Goal: Information Seeking & Learning: Learn about a topic

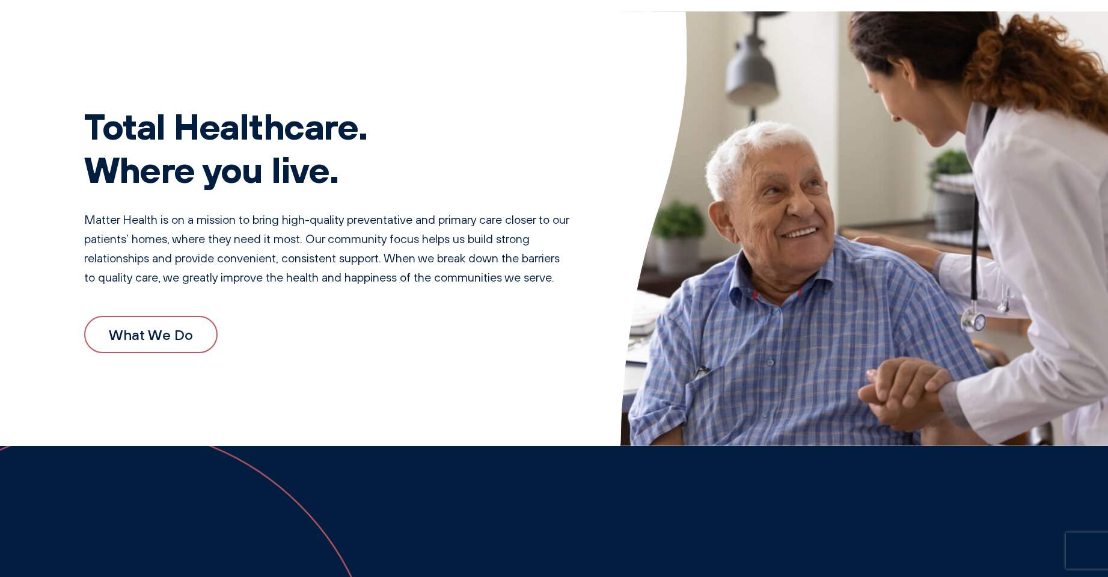
scroll to position [60, 0]
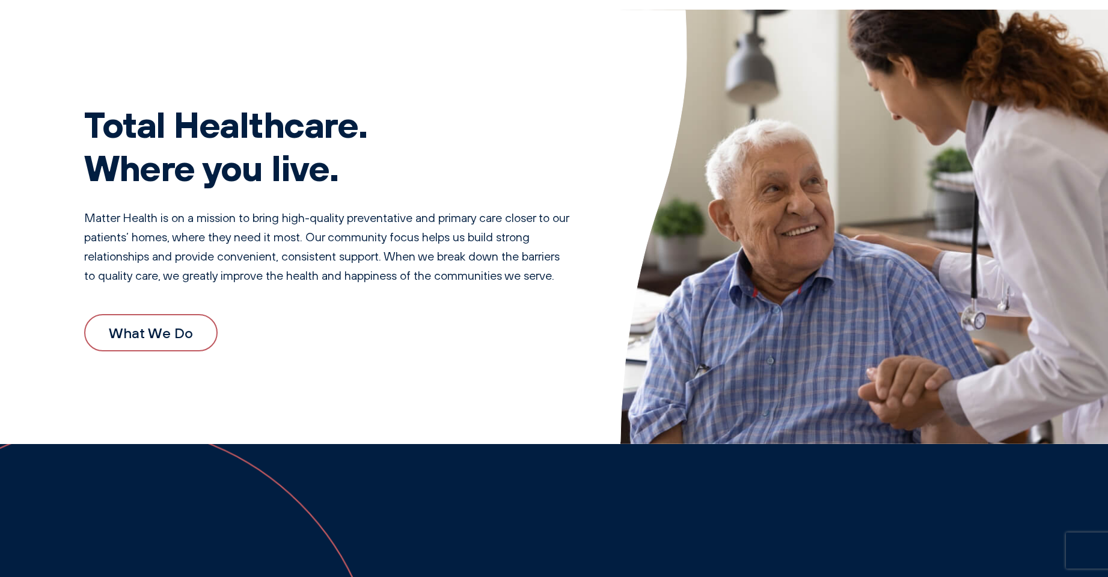
click at [148, 335] on link "What We Do" at bounding box center [150, 332] width 133 height 37
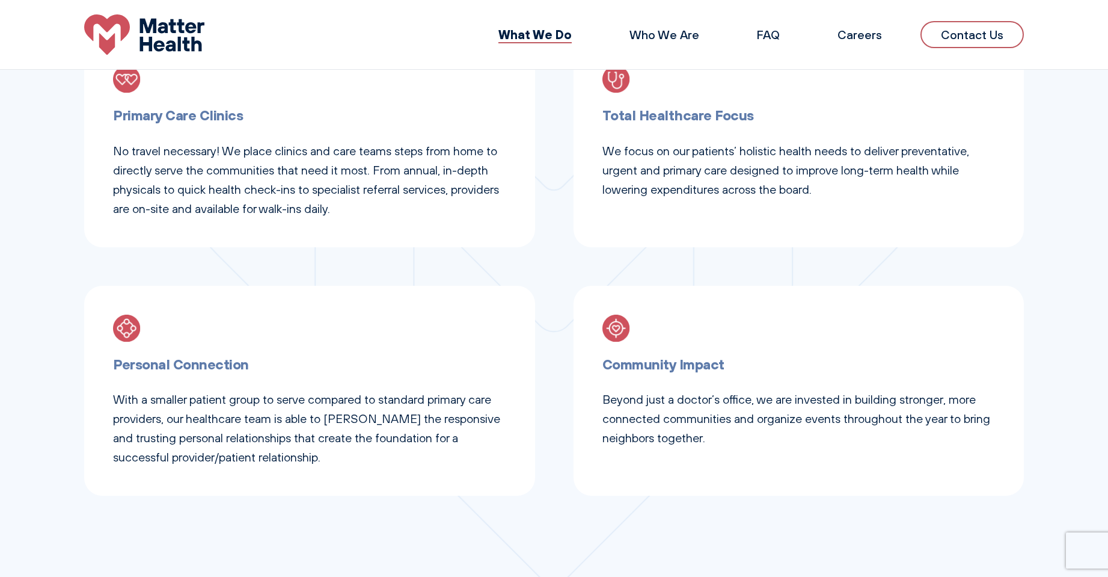
scroll to position [598, 0]
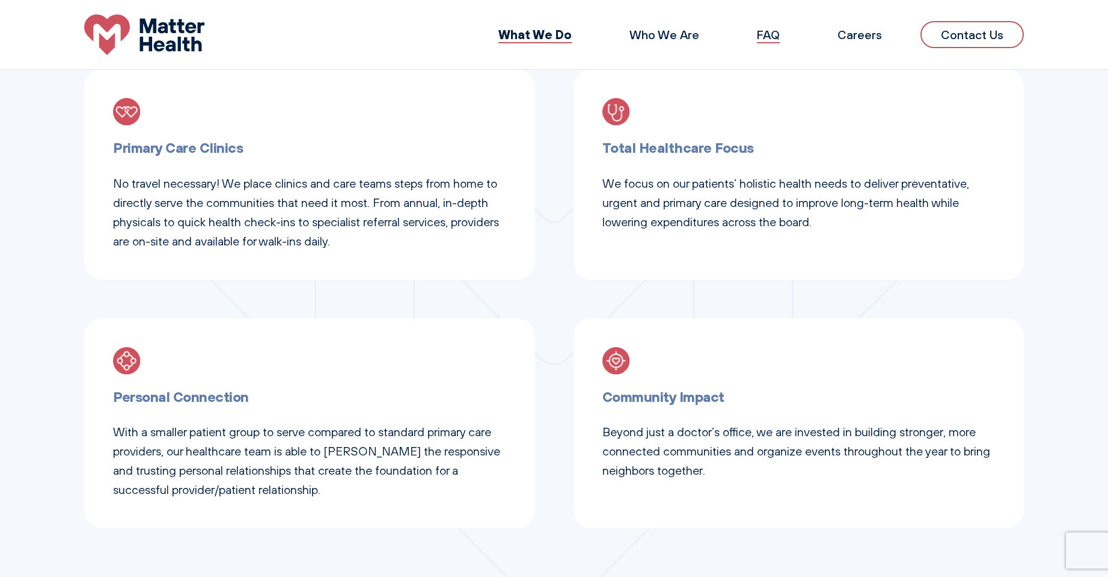
click at [765, 31] on link "FAQ" at bounding box center [768, 34] width 23 height 15
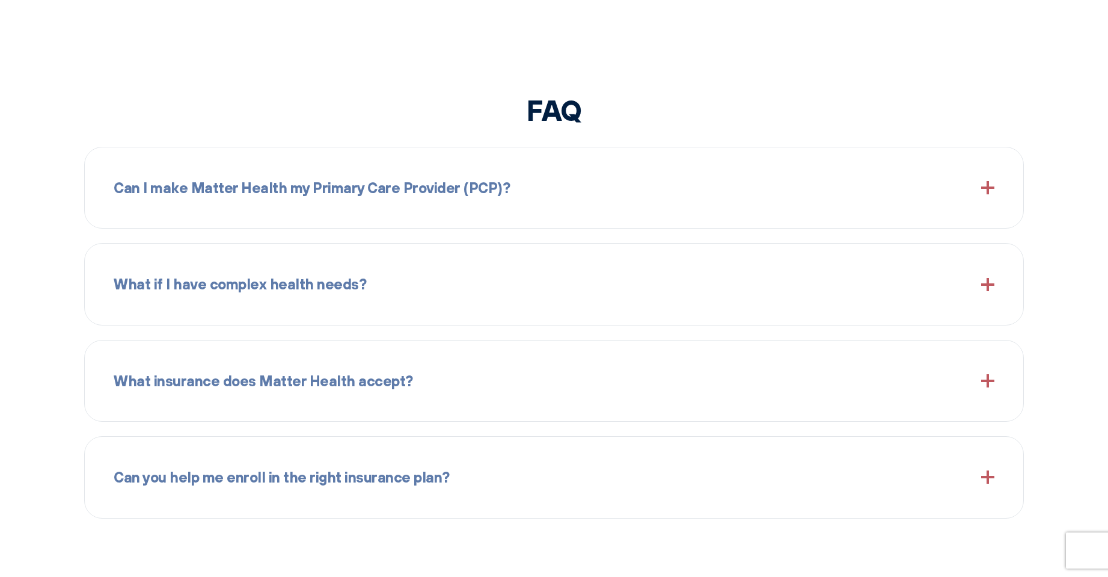
scroll to position [1393, 0]
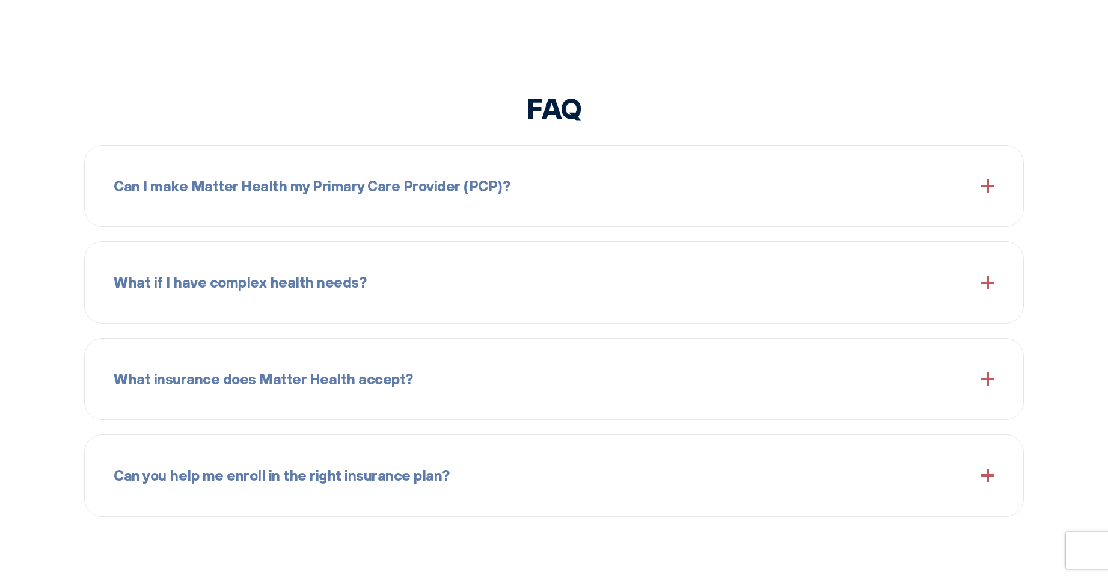
click at [986, 182] on span at bounding box center [987, 185] width 13 height 13
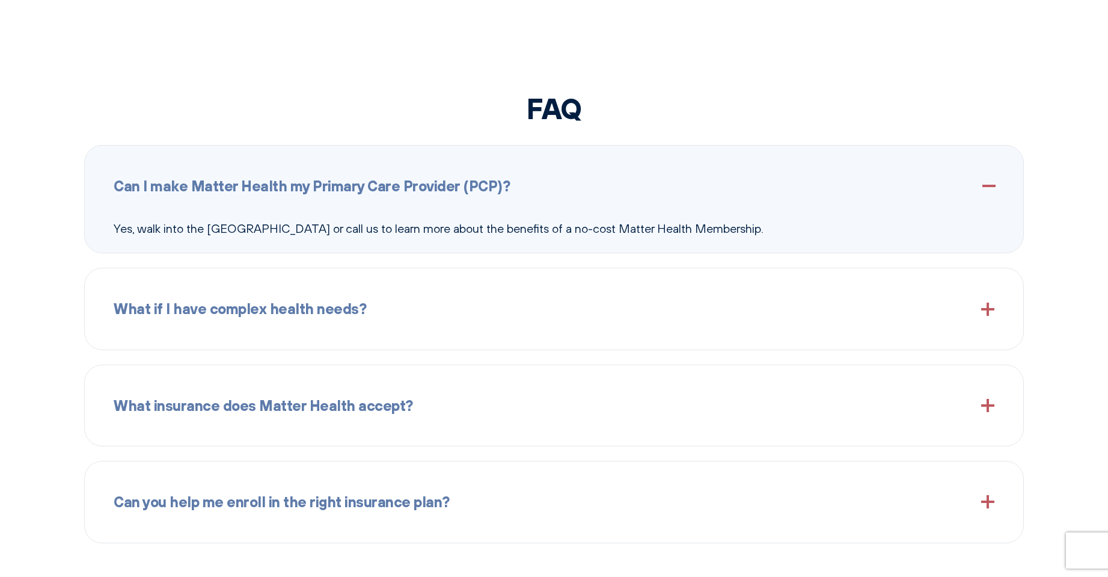
click at [986, 182] on span at bounding box center [987, 185] width 13 height 13
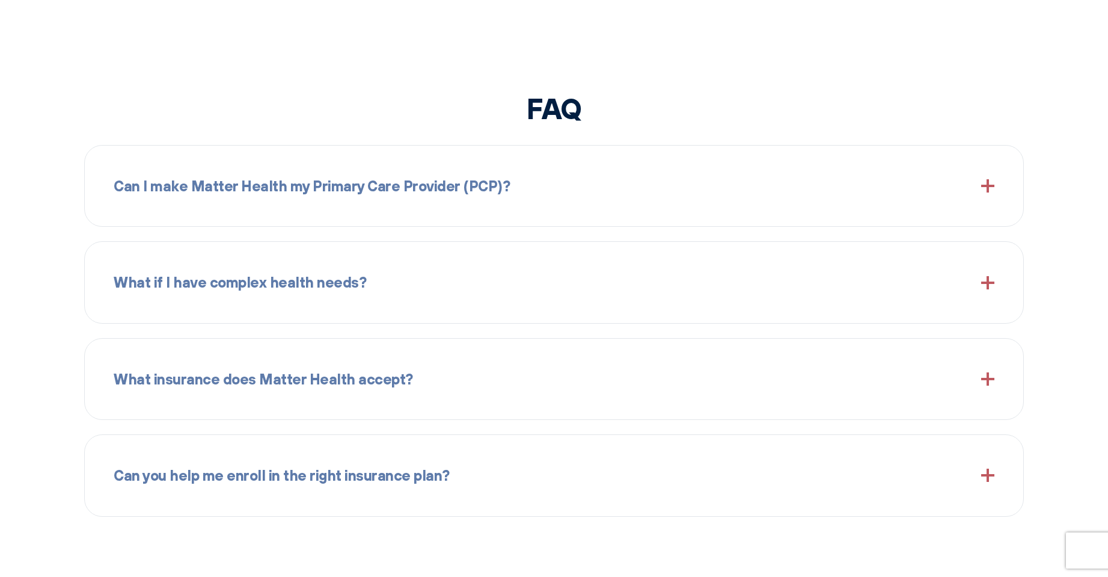
click at [981, 277] on div "What if I have complex health needs?" at bounding box center [554, 282] width 881 height 52
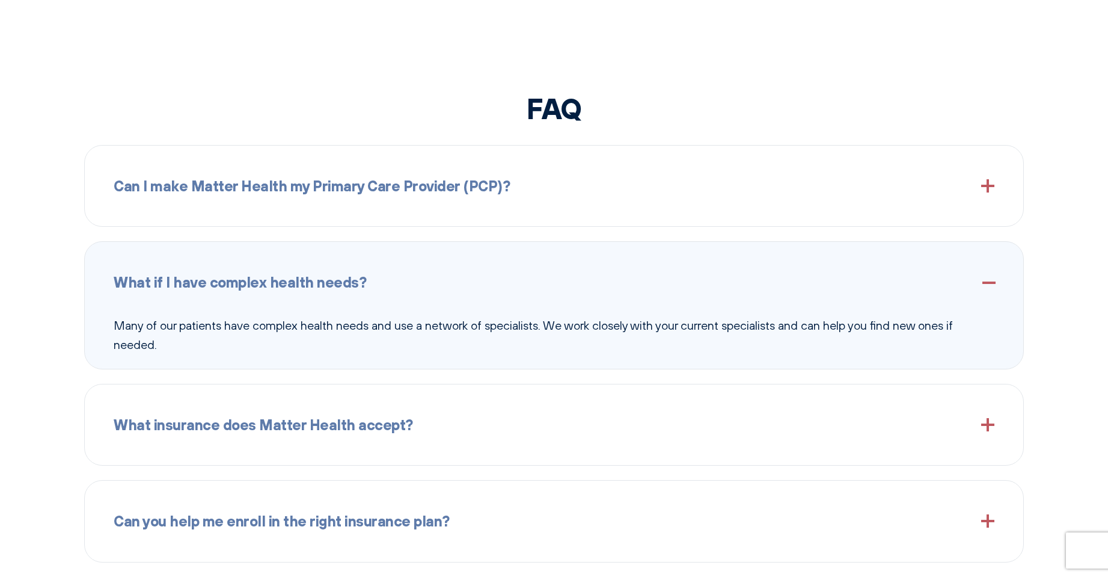
click at [984, 276] on span at bounding box center [987, 282] width 13 height 13
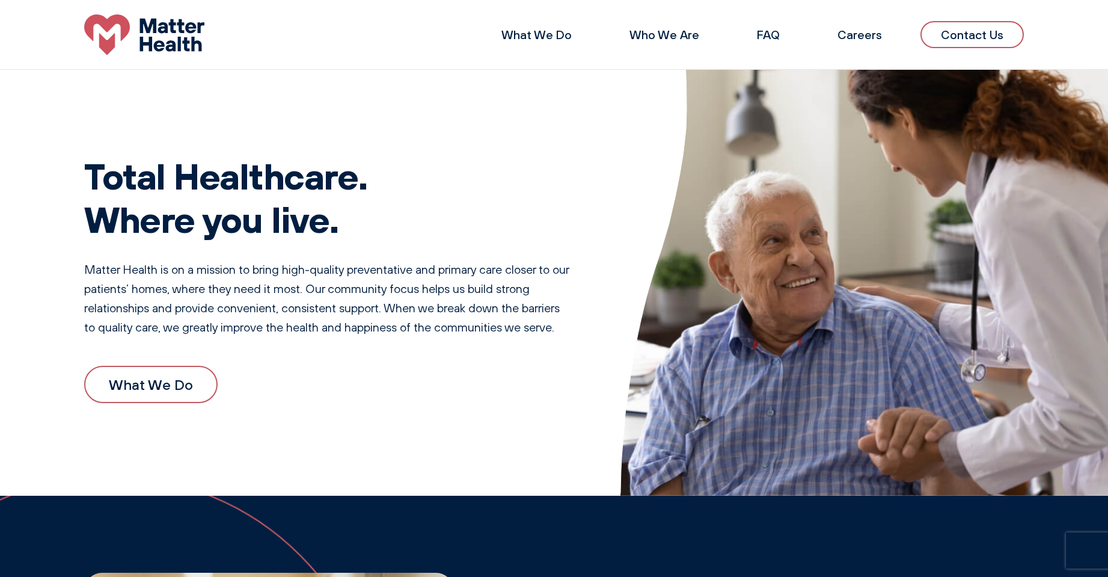
scroll to position [0, 0]
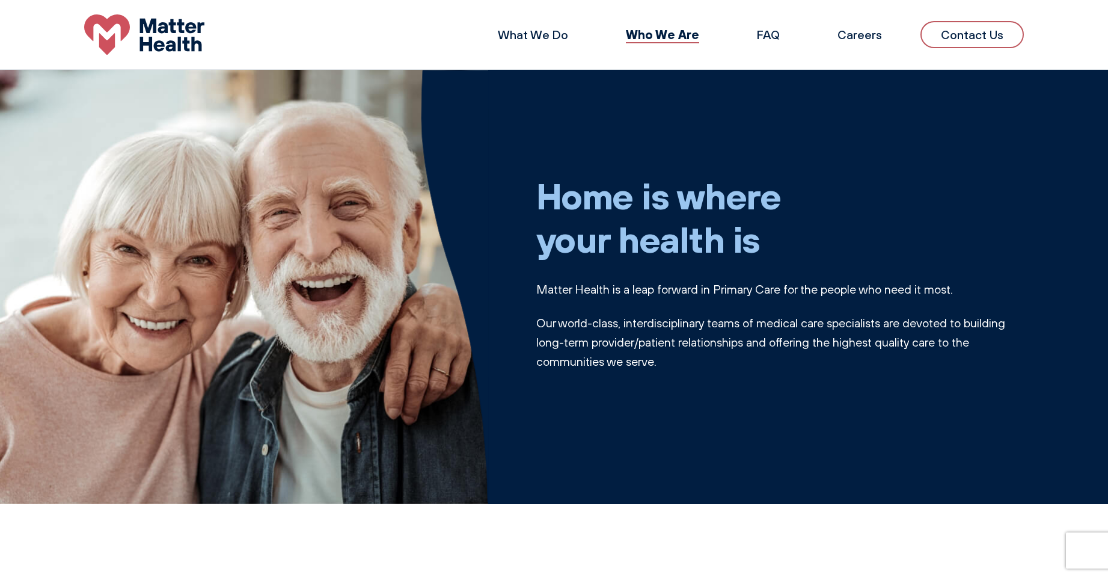
scroll to position [1185, 0]
